Goal: Task Accomplishment & Management: Use online tool/utility

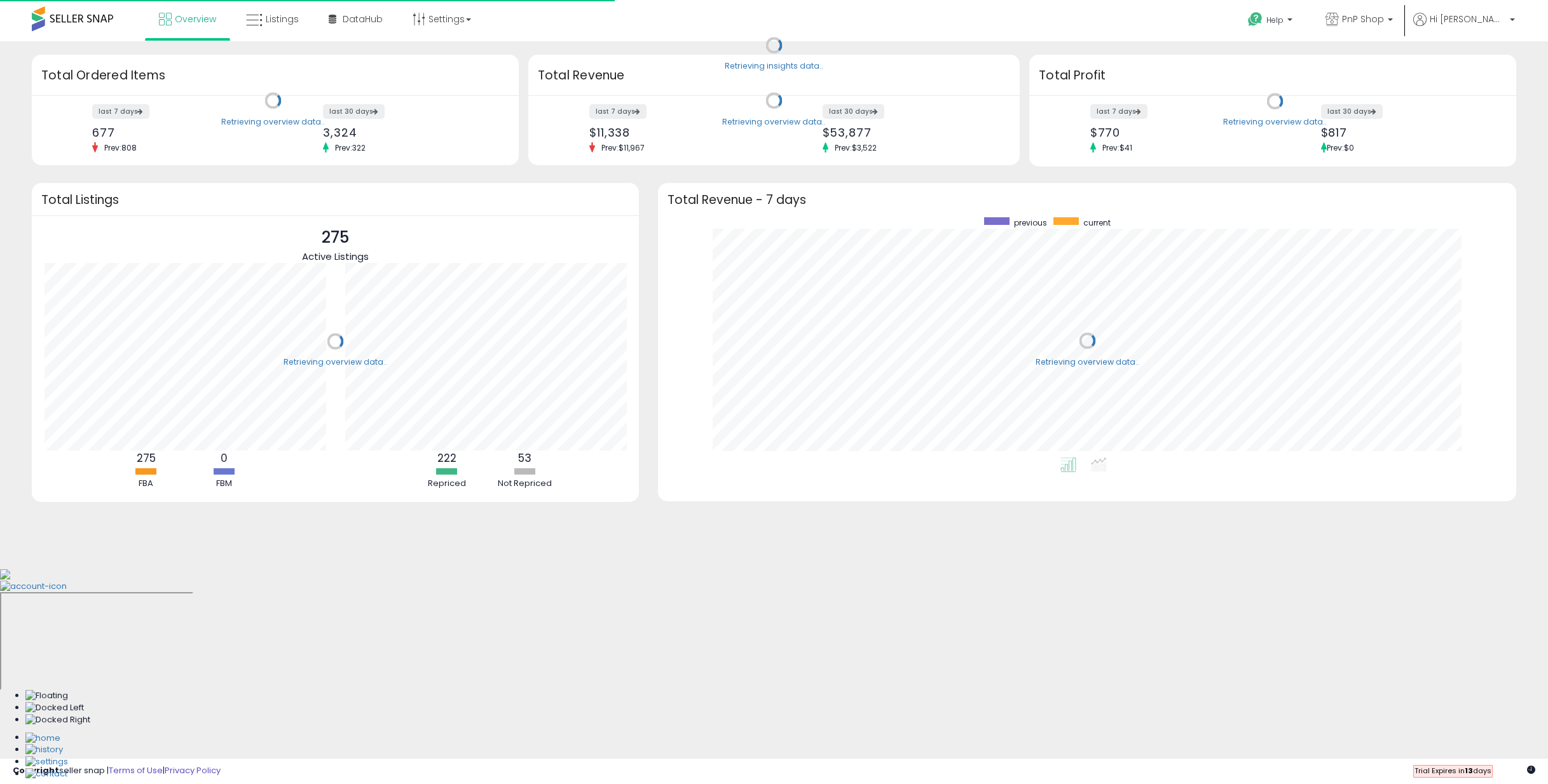
scroll to position [240, 832]
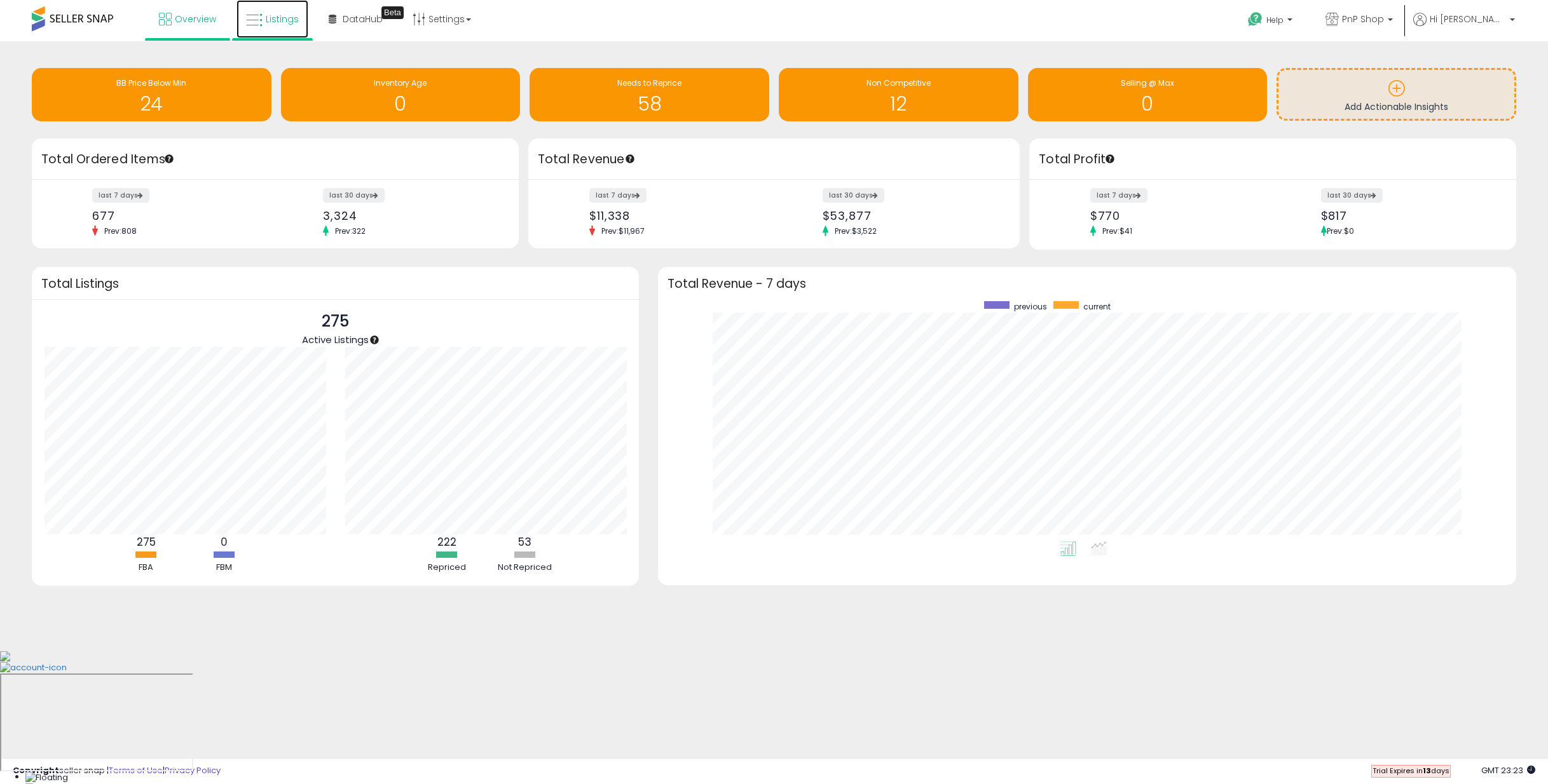
click at [276, 24] on span "Listings" at bounding box center [282, 18] width 33 height 12
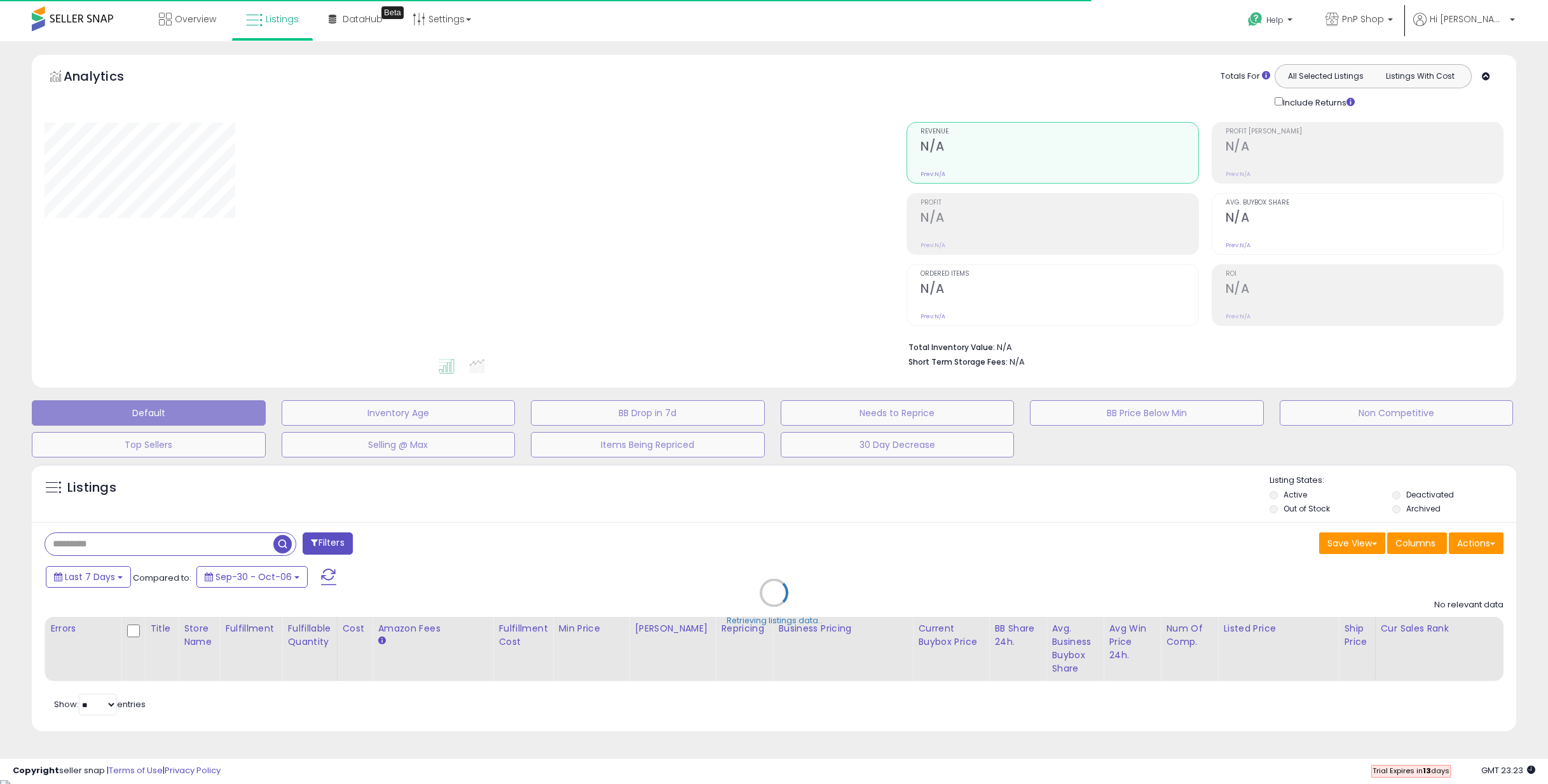
click at [202, 539] on div "Retrieving listings data.." at bounding box center [774, 602] width 1503 height 289
click at [203, 544] on div "Retrieving listings data.." at bounding box center [774, 602] width 1503 height 289
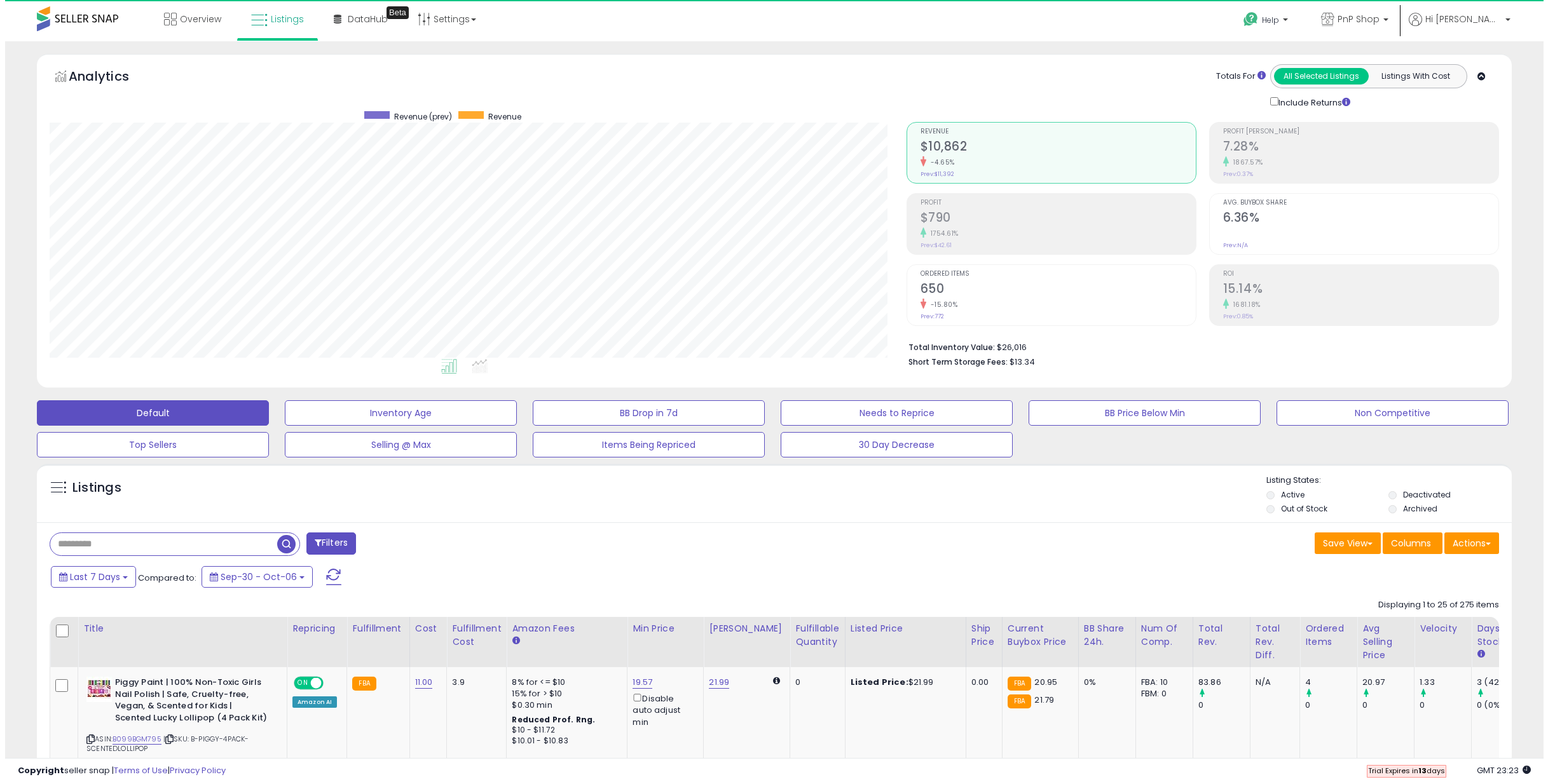
scroll to position [260, 856]
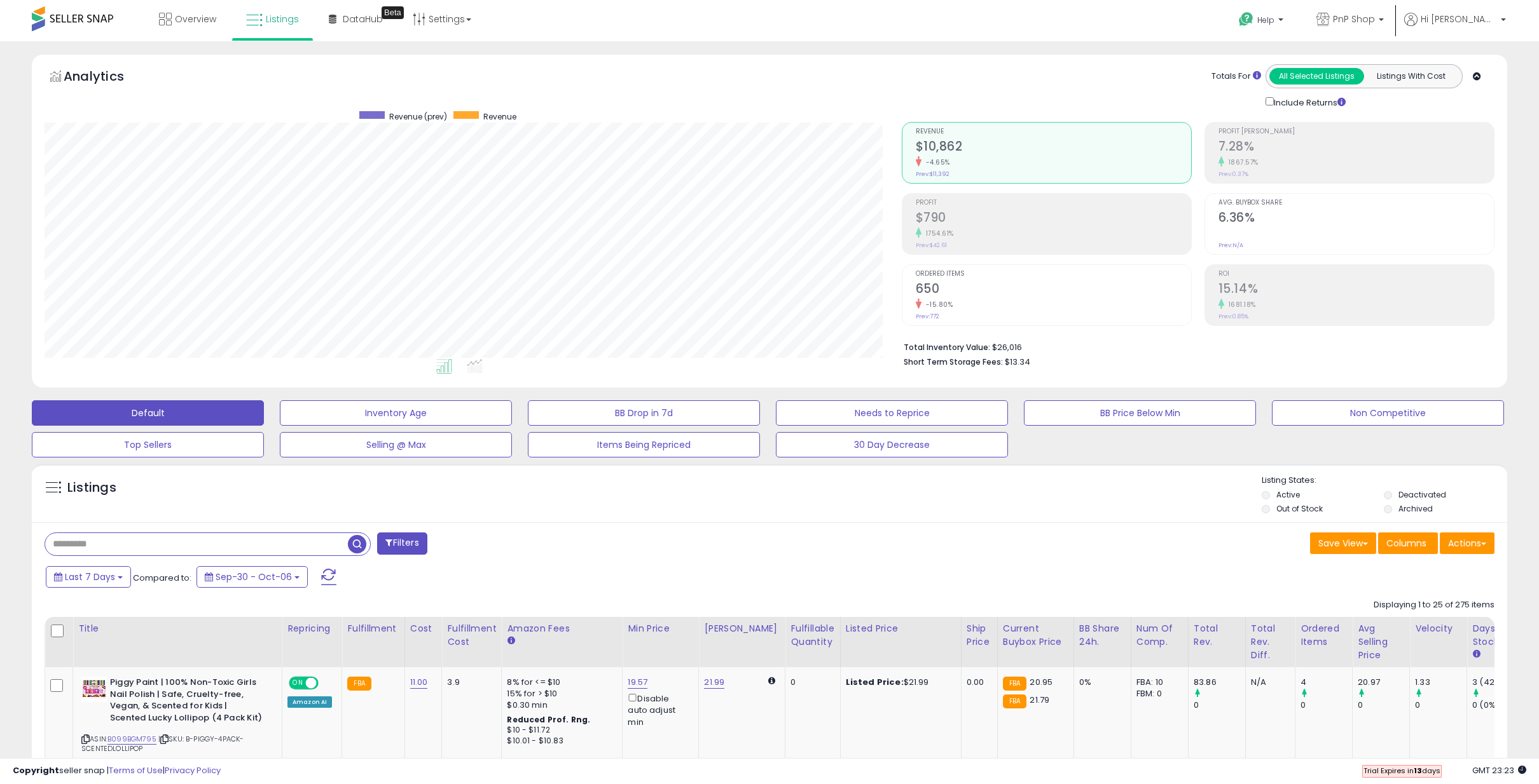
drag, startPoint x: 174, startPoint y: 548, endPoint x: 170, endPoint y: 540, distance: 8.9
click at [173, 548] on input "text" at bounding box center [196, 544] width 303 height 22
paste input "**********"
type input "**********"
click at [467, 536] on button "Filters" at bounding box center [469, 543] width 49 height 22
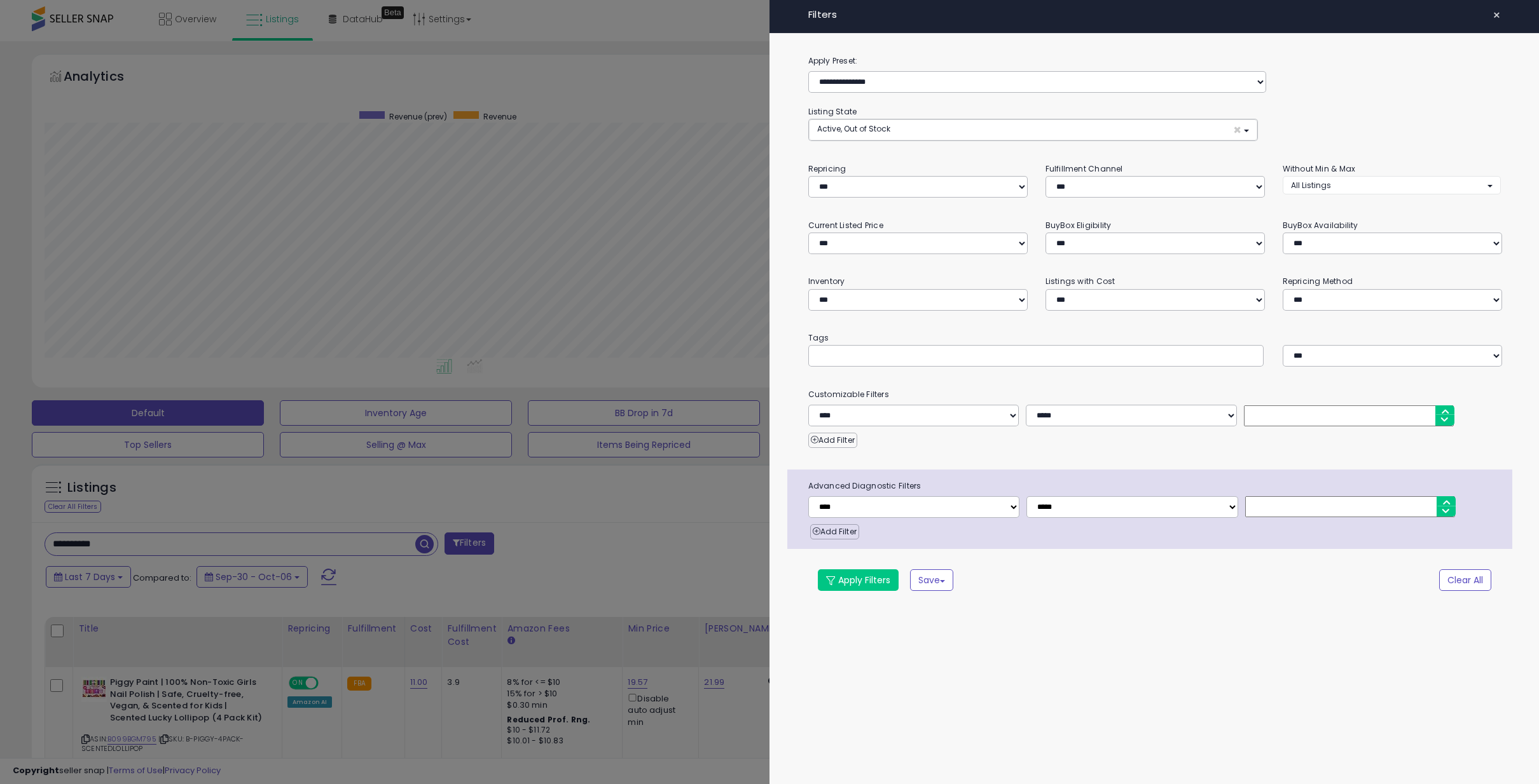
scroll to position [260, 863]
click at [453, 483] on div at bounding box center [774, 392] width 1549 height 784
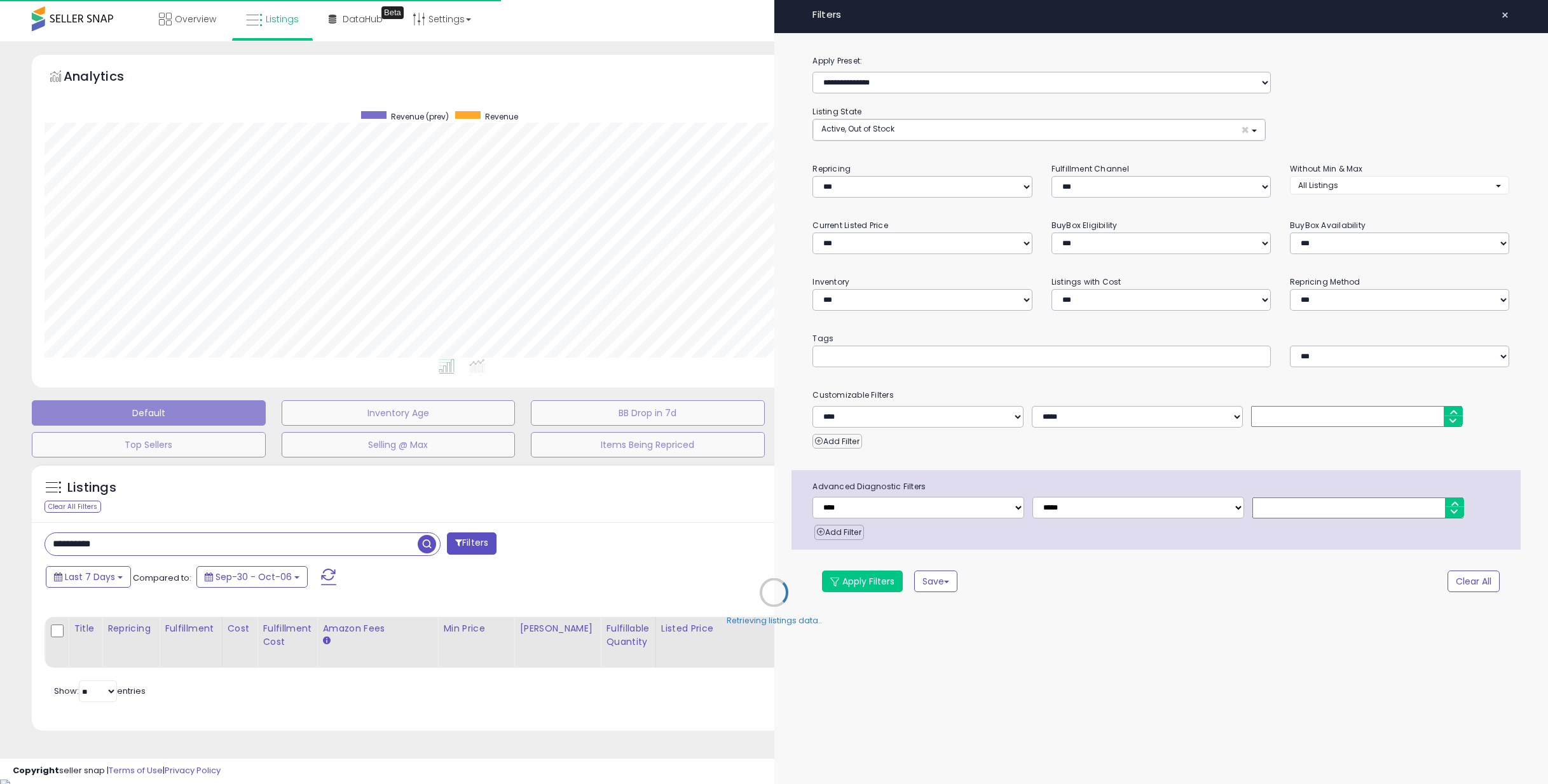
click at [421, 538] on div "Retrieving listings data.." at bounding box center [774, 602] width 1503 height 289
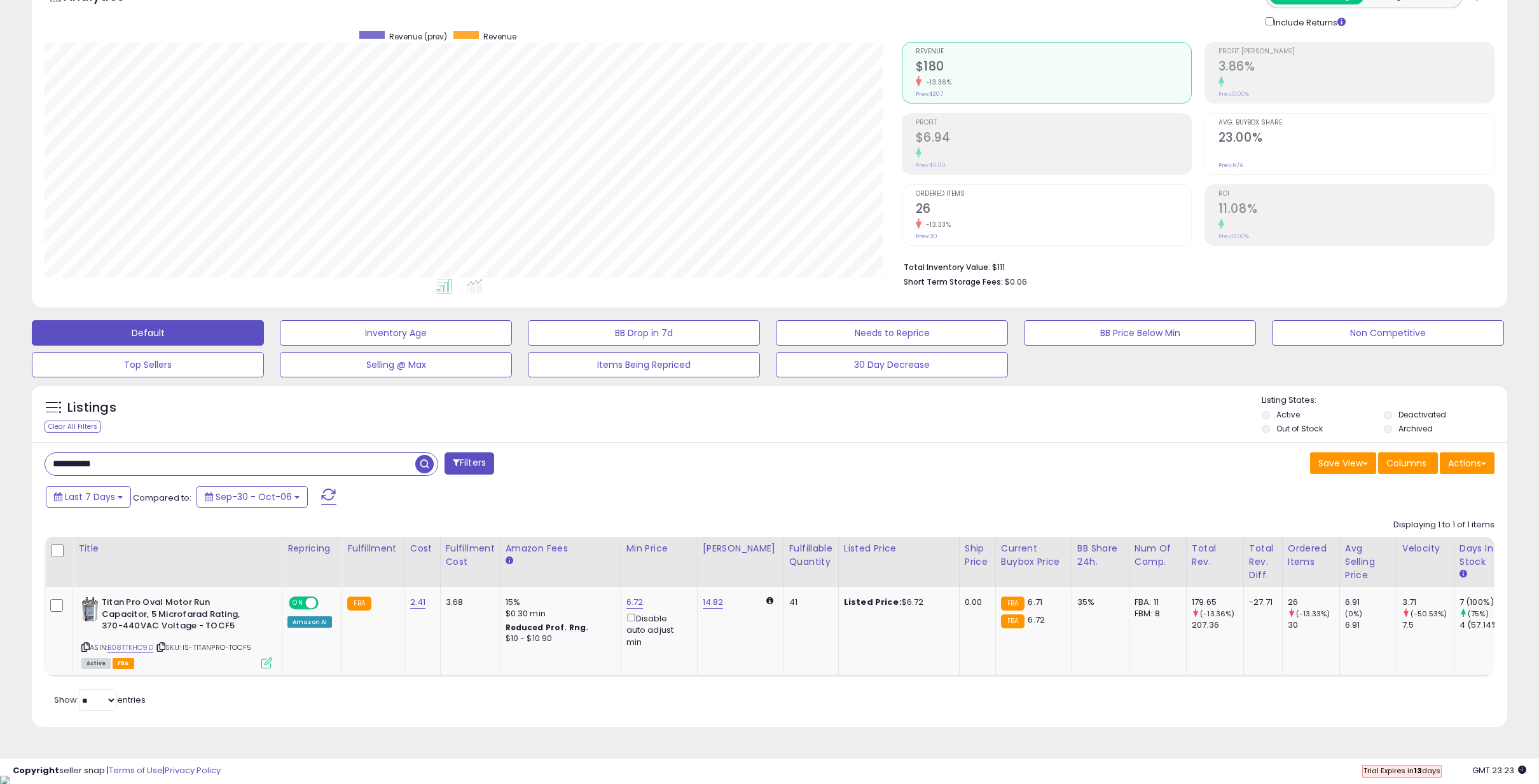
scroll to position [260, 857]
